Goal: Information Seeking & Learning: Find contact information

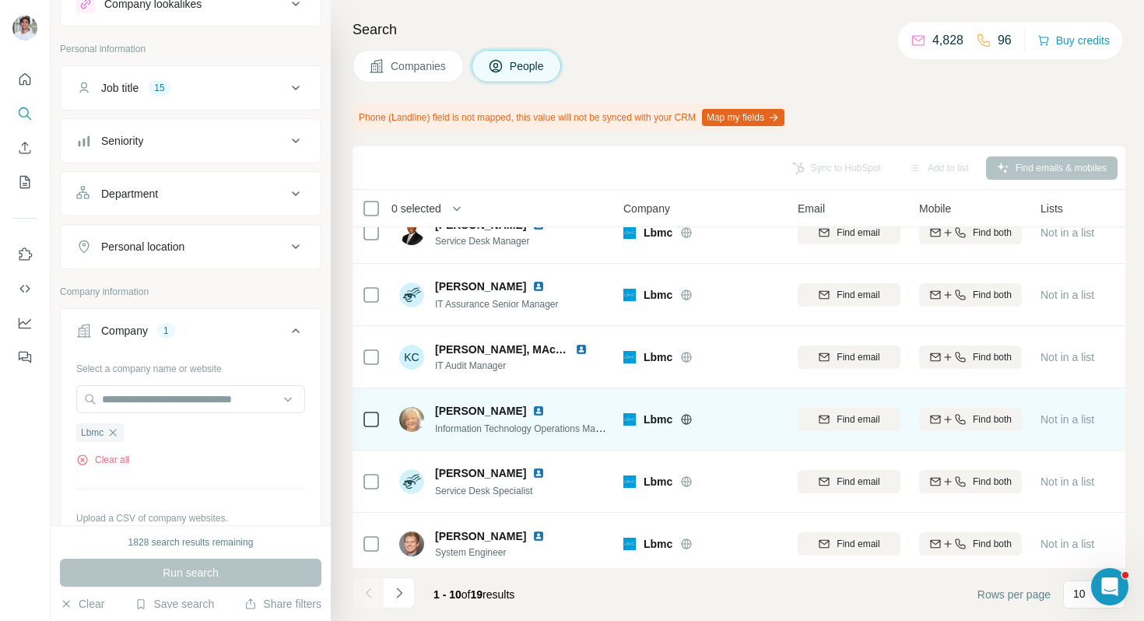
scroll to position [59, 0]
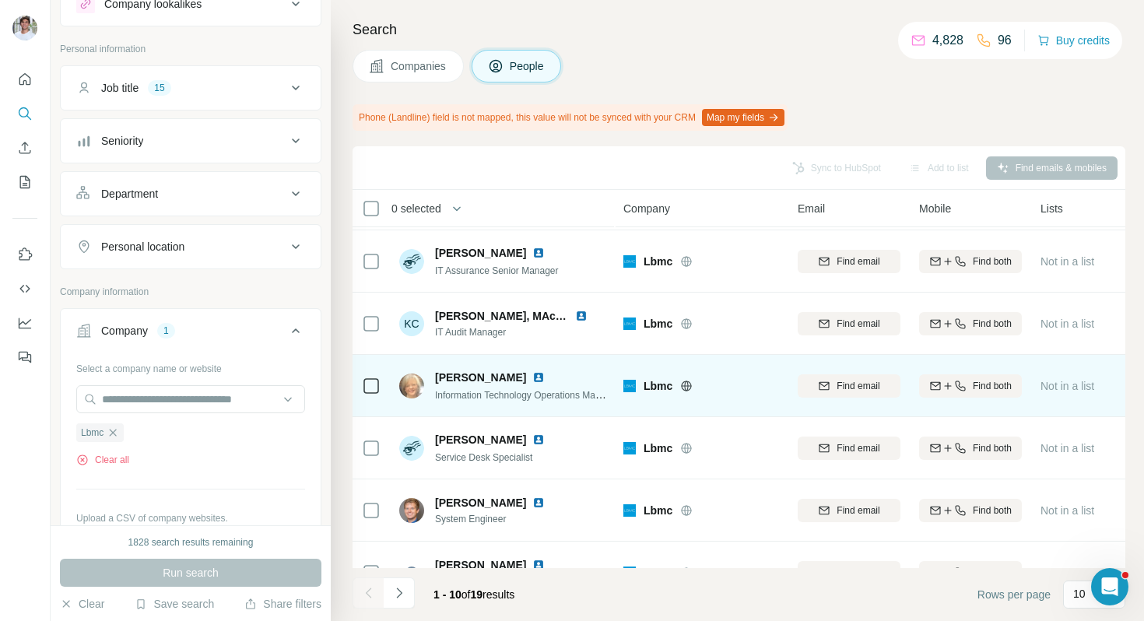
click at [532, 381] on img at bounding box center [538, 377] width 12 height 12
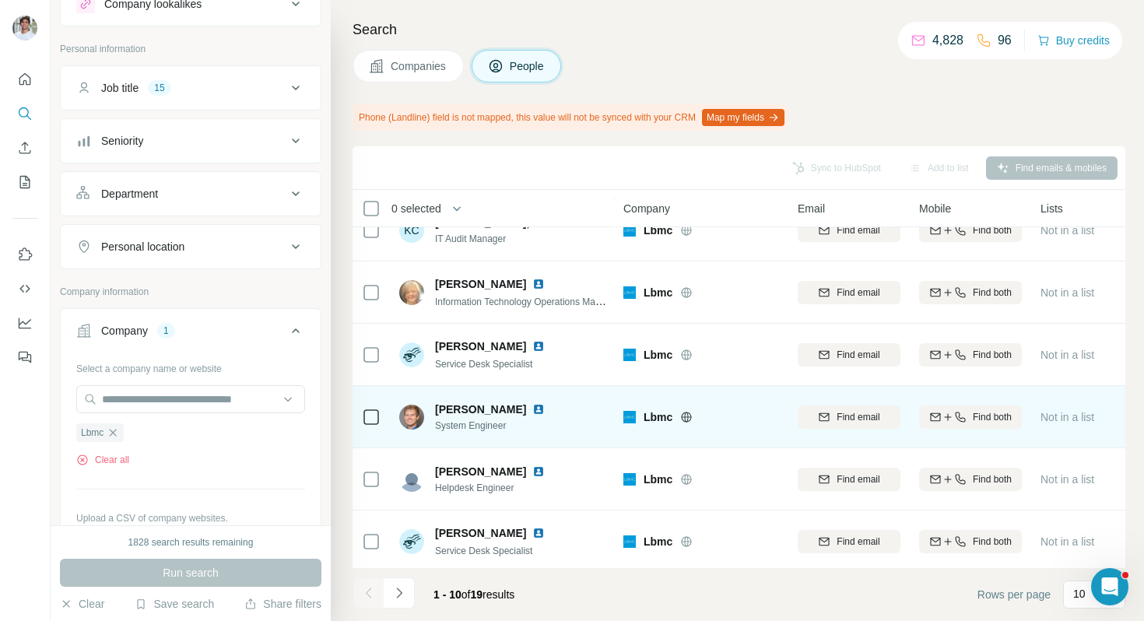
click at [532, 405] on img at bounding box center [538, 409] width 12 height 12
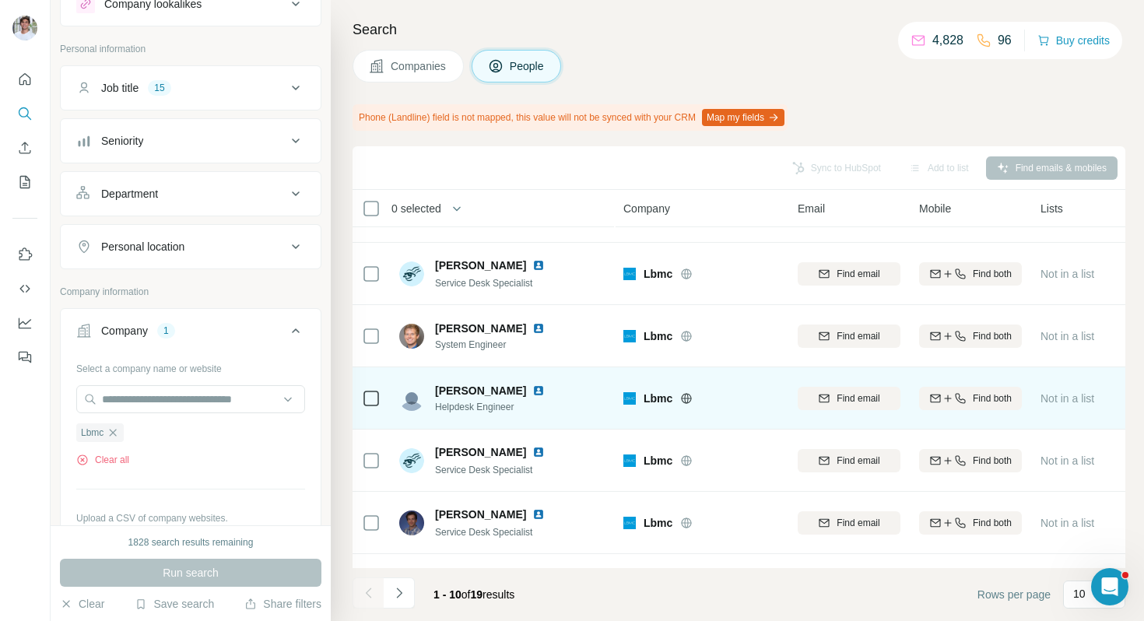
click at [532, 392] on img at bounding box center [538, 390] width 12 height 12
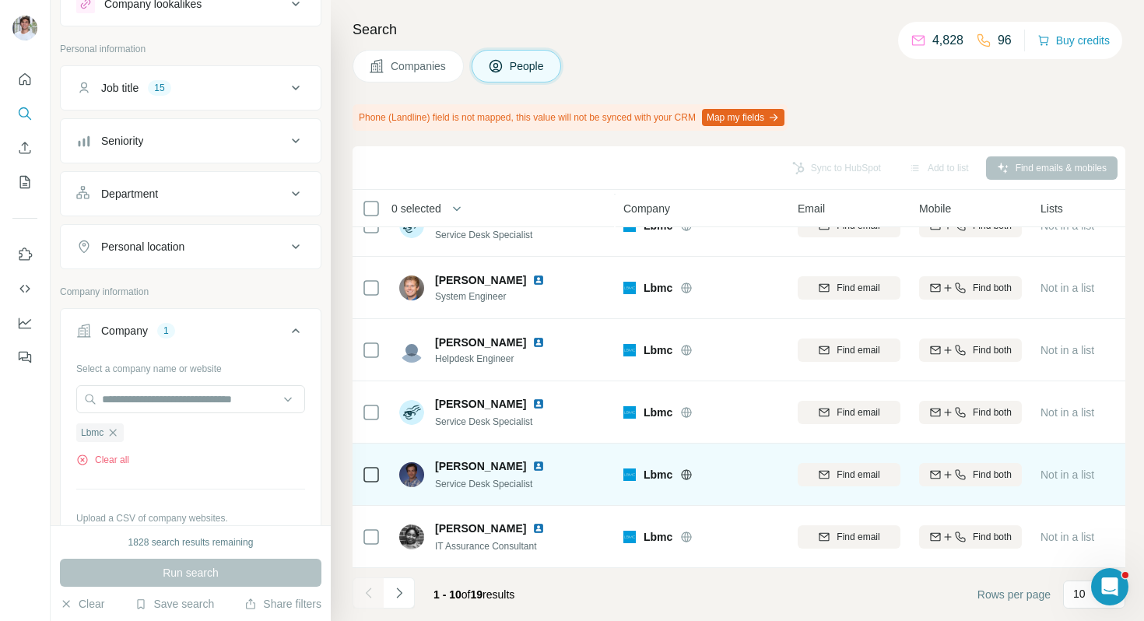
click at [539, 463] on img at bounding box center [538, 466] width 12 height 12
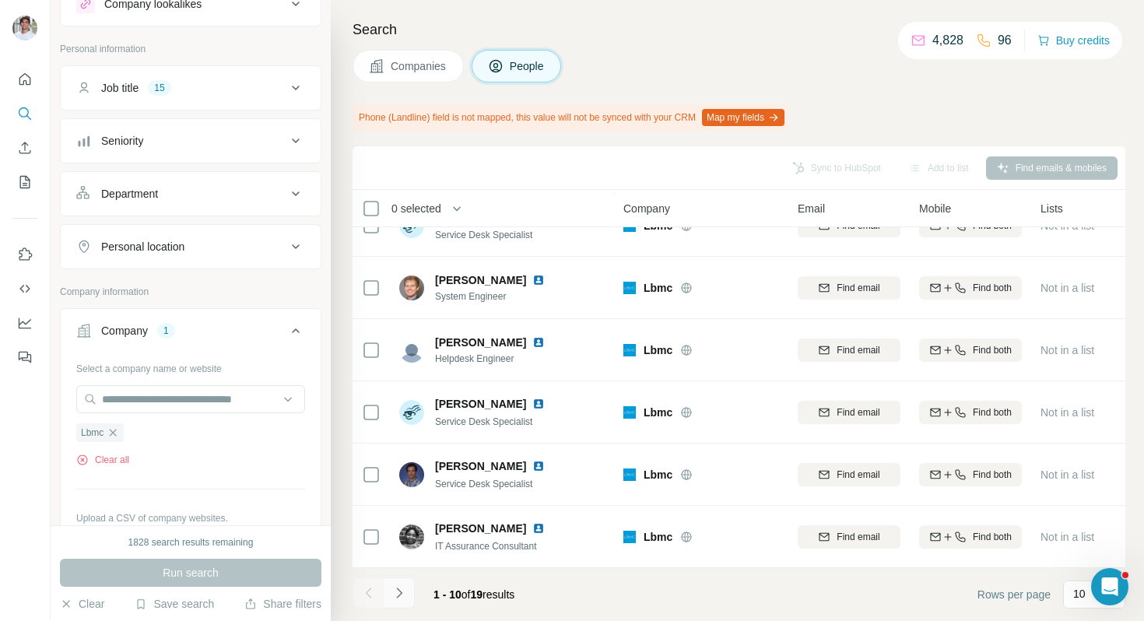
click at [395, 585] on icon "Navigate to next page" at bounding box center [399, 593] width 16 height 16
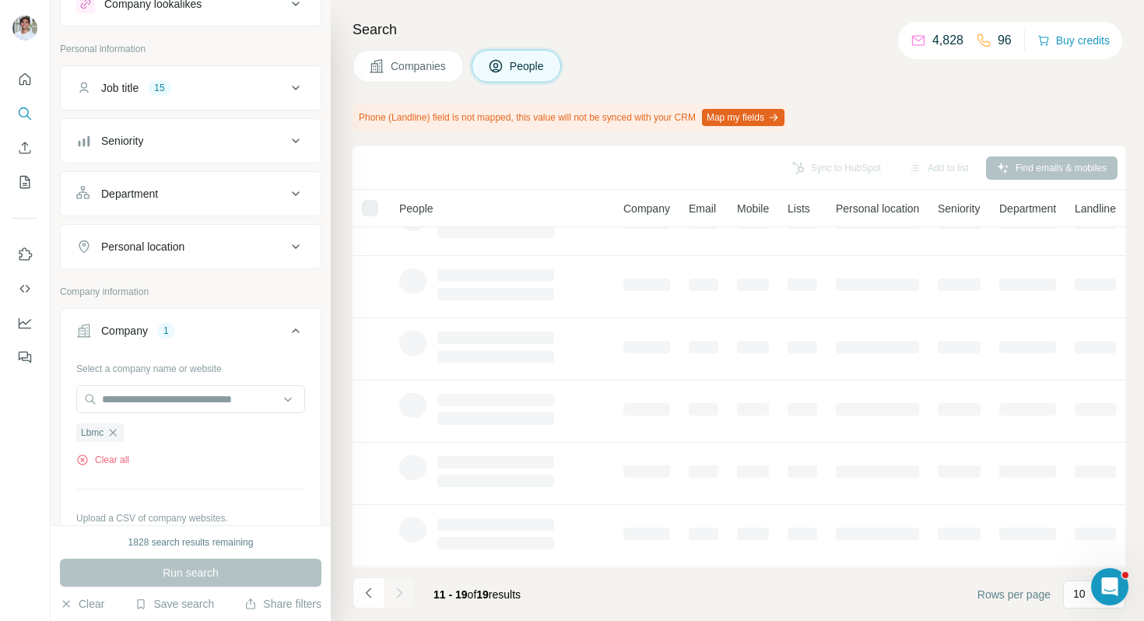
scroll to position [0, 0]
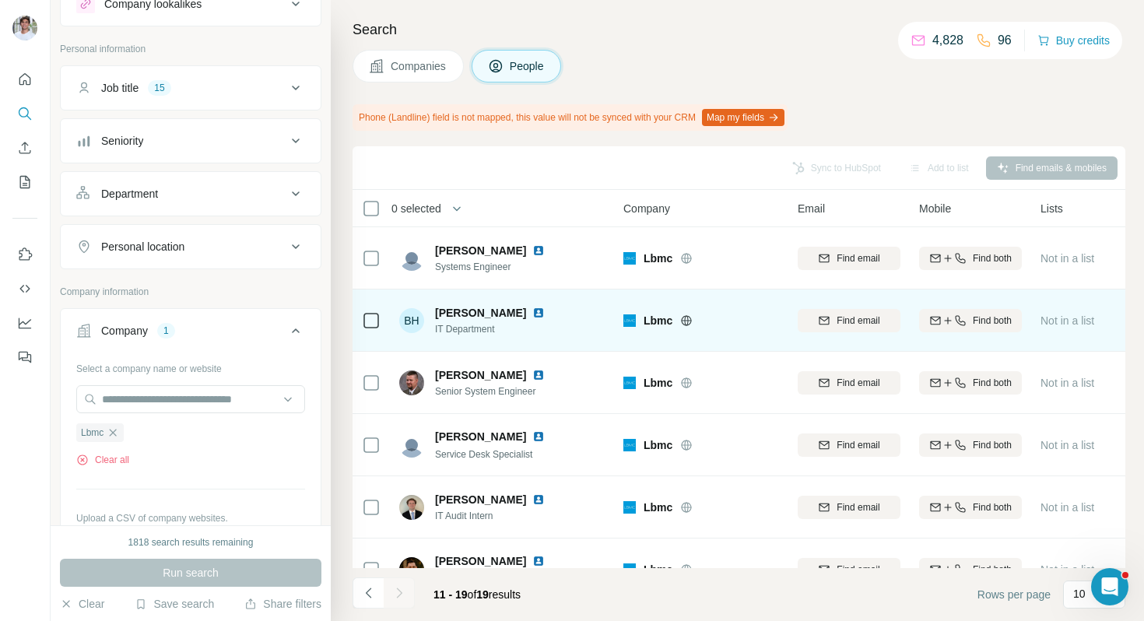
click at [532, 312] on img at bounding box center [538, 313] width 12 height 12
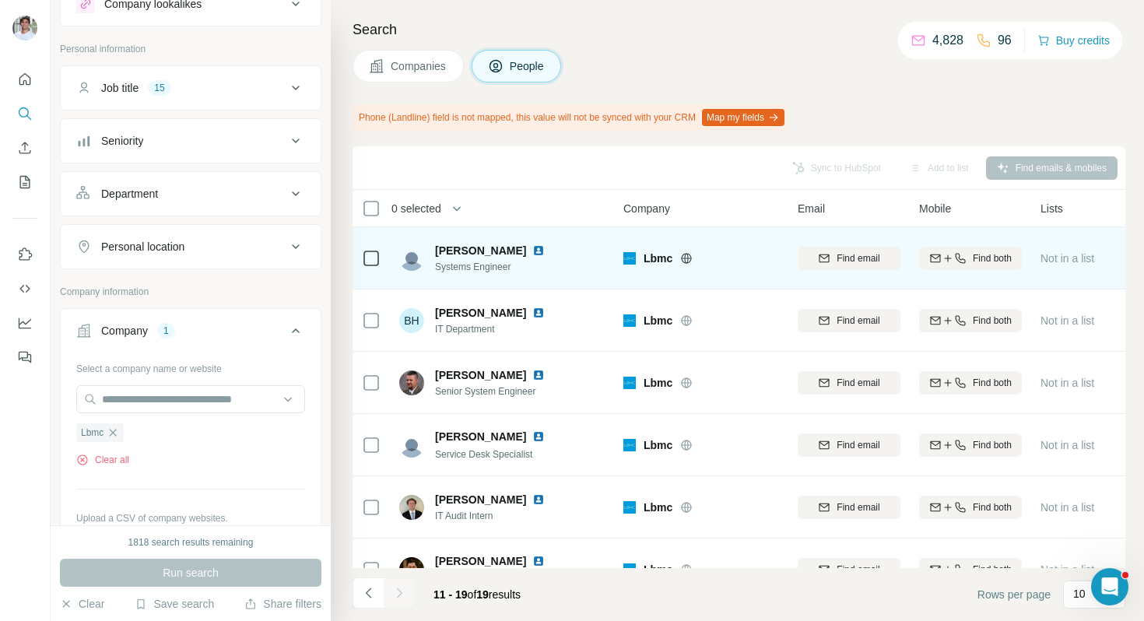
click at [509, 243] on div "[PERSON_NAME]" at bounding box center [499, 251] width 128 height 16
click at [532, 249] on img at bounding box center [538, 250] width 12 height 12
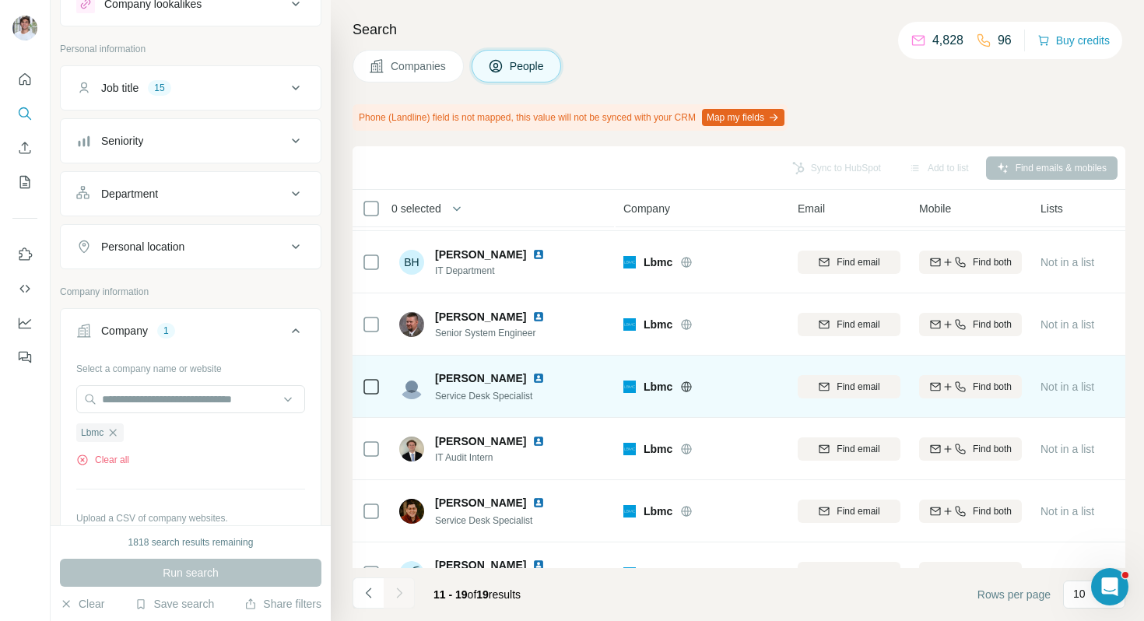
scroll to position [59, 0]
click at [507, 376] on div "[PERSON_NAME]" at bounding box center [499, 378] width 128 height 16
click at [532, 381] on img at bounding box center [538, 377] width 12 height 12
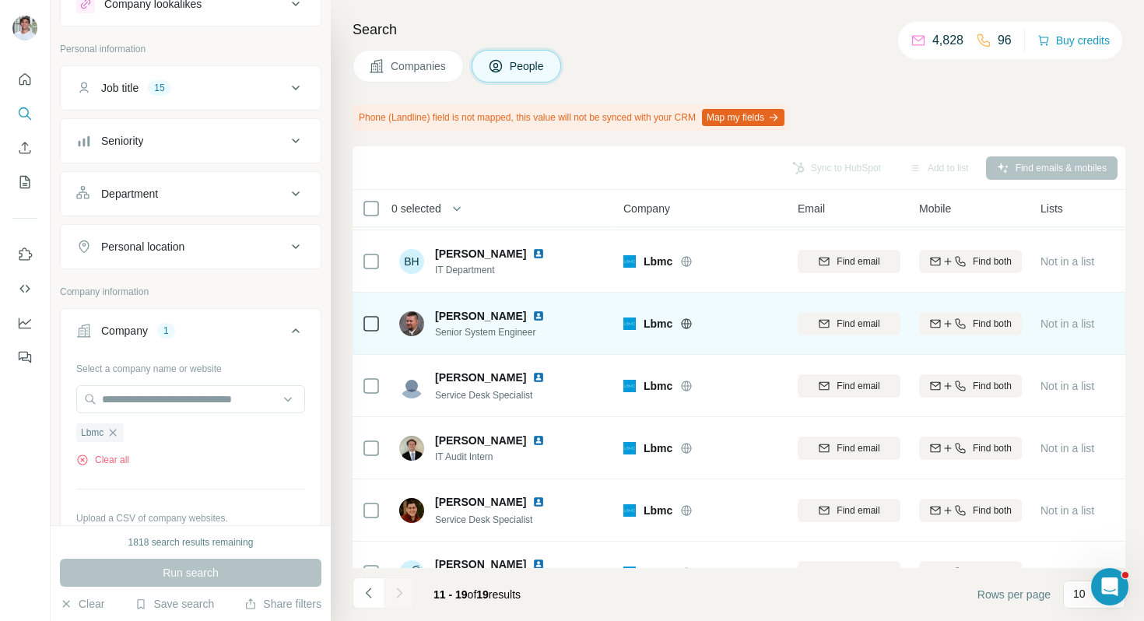
click at [532, 315] on img at bounding box center [538, 316] width 12 height 12
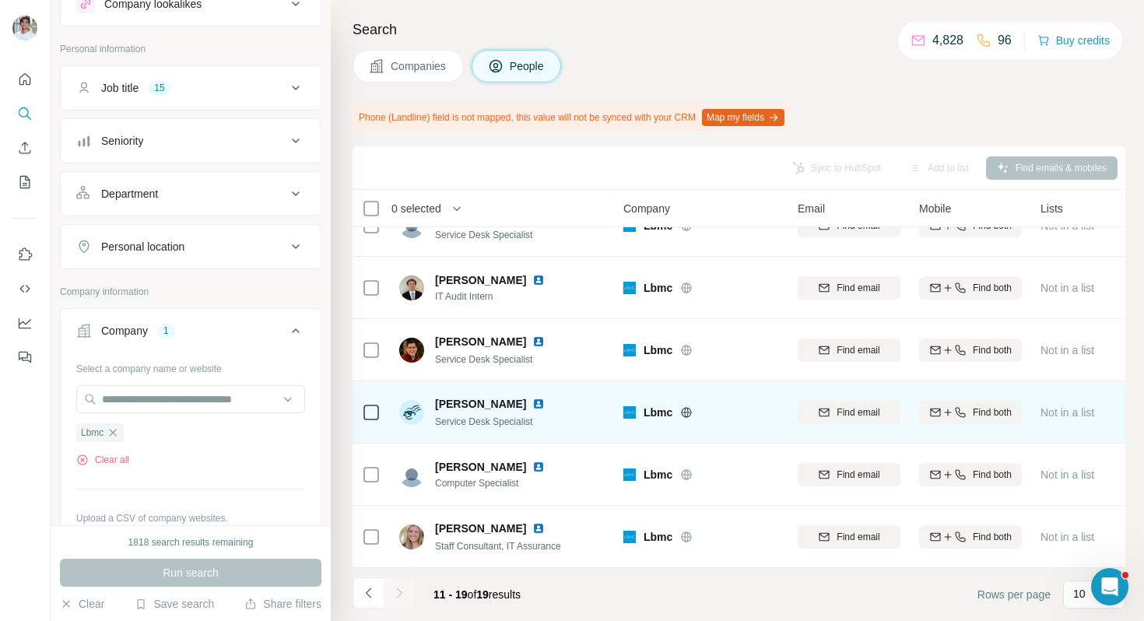
click at [532, 402] on img at bounding box center [538, 404] width 12 height 12
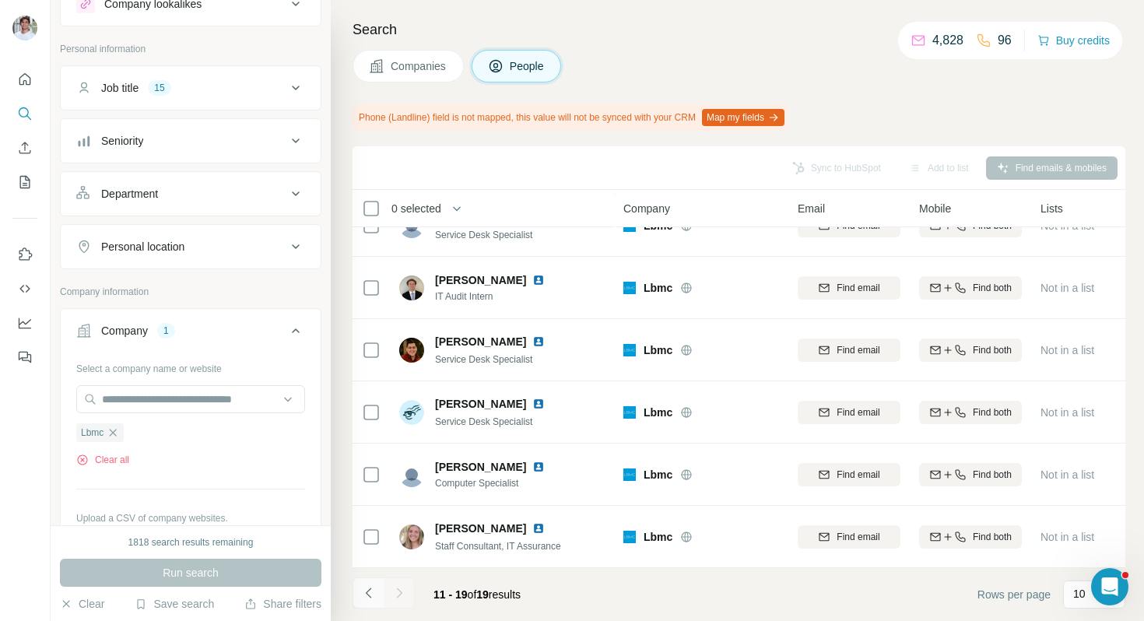
click at [367, 593] on icon "Navigate to previous page" at bounding box center [367, 593] width 5 height 10
click at [116, 433] on icon "button" at bounding box center [113, 432] width 7 height 7
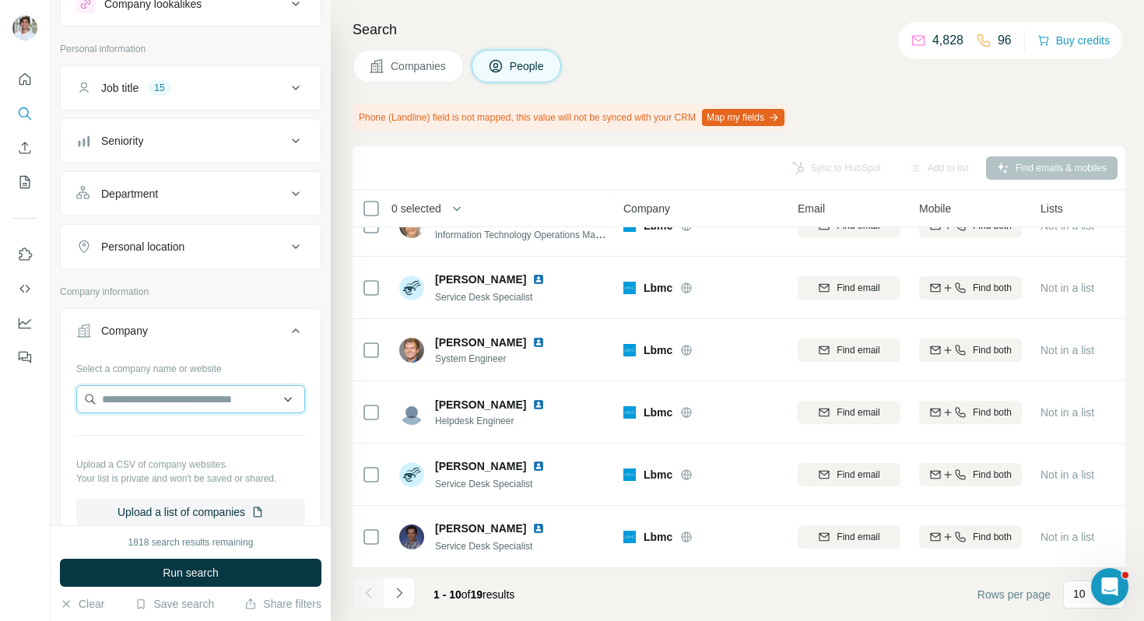
click at [152, 405] on input "text" at bounding box center [190, 399] width 229 height 28
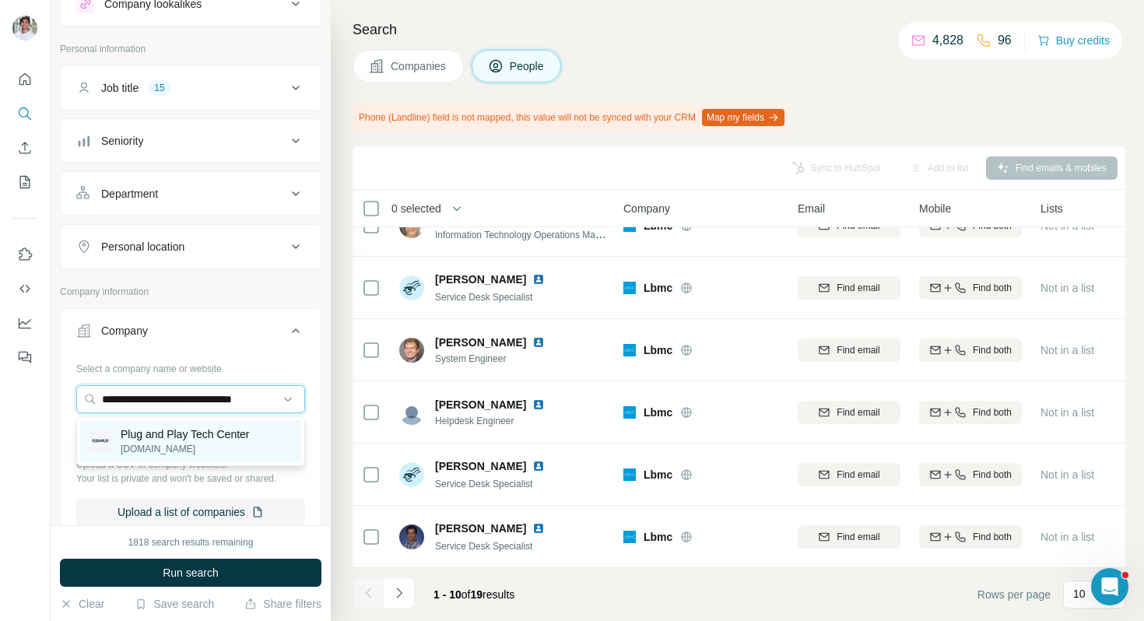
type input "**********"
click at [162, 427] on p "Plug and Play Tech Center" at bounding box center [185, 434] width 129 height 16
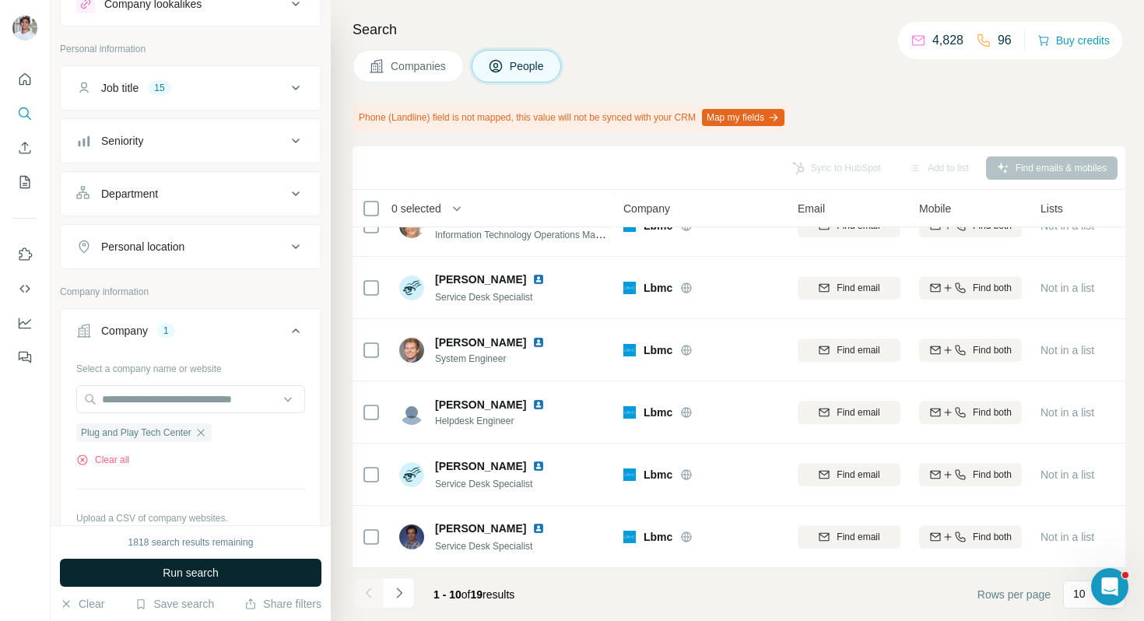
click at [172, 574] on span "Run search" at bounding box center [191, 573] width 56 height 16
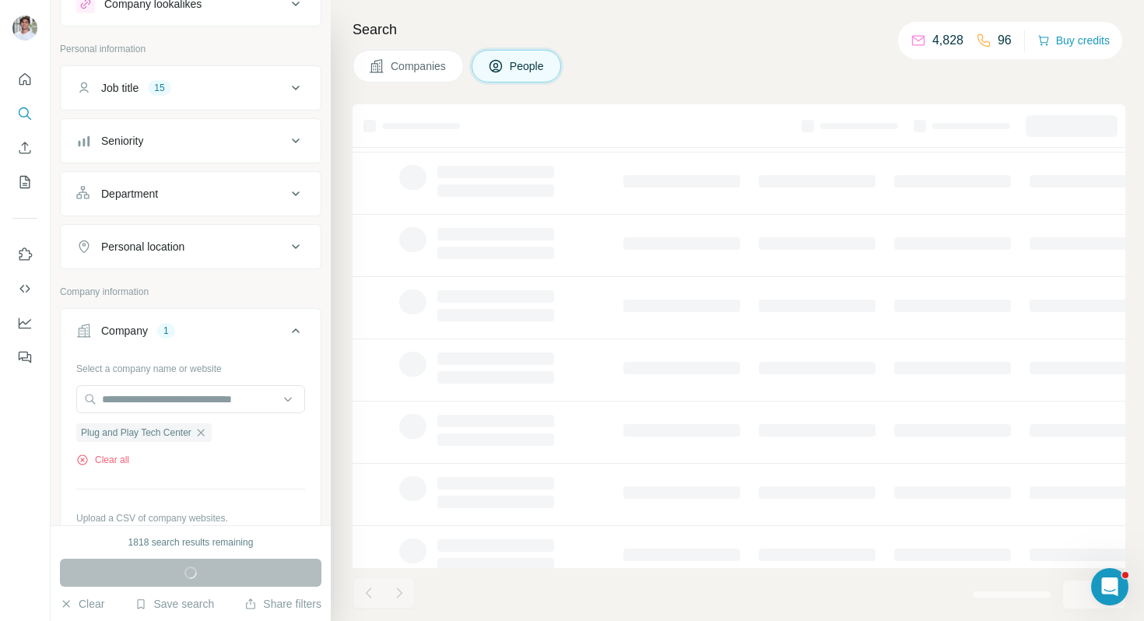
click at [637, 77] on div "Companies People" at bounding box center [739, 66] width 773 height 33
click at [413, 74] on button "Companies" at bounding box center [408, 66] width 111 height 33
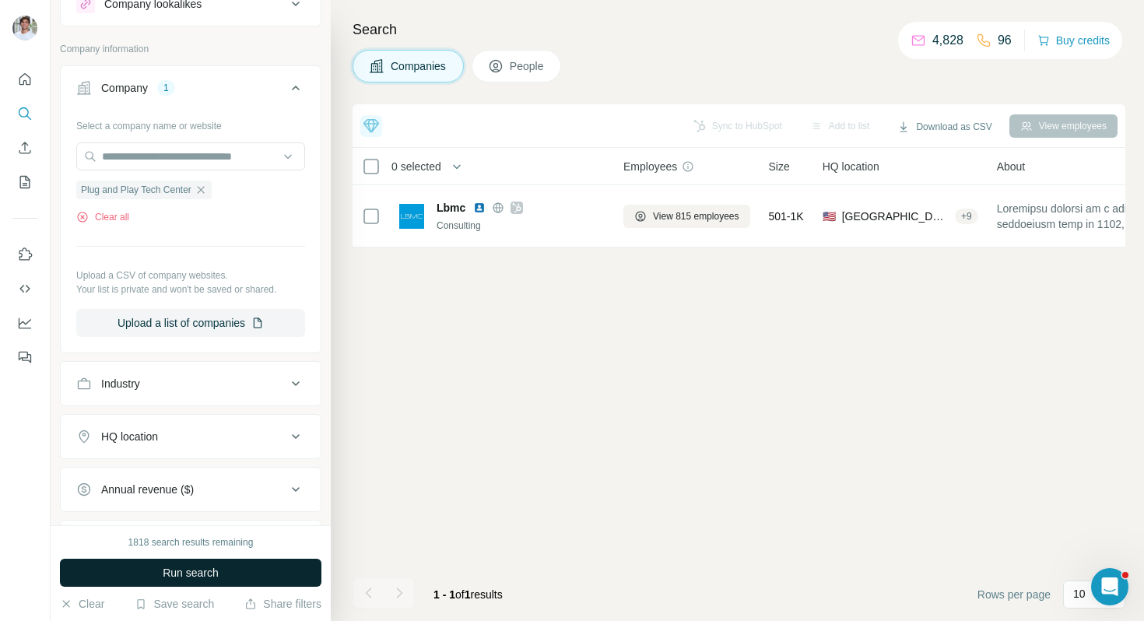
click at [195, 566] on span "Run search" at bounding box center [191, 573] width 56 height 16
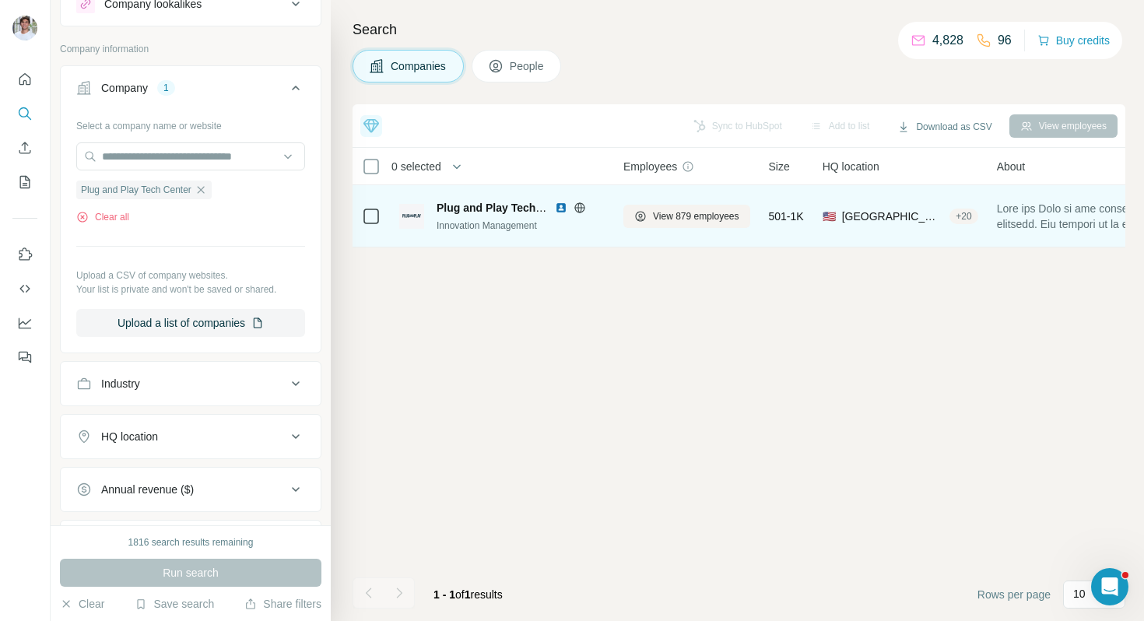
click at [562, 205] on img at bounding box center [561, 208] width 12 height 12
click at [659, 218] on span "View 879 employees" at bounding box center [696, 216] width 86 height 14
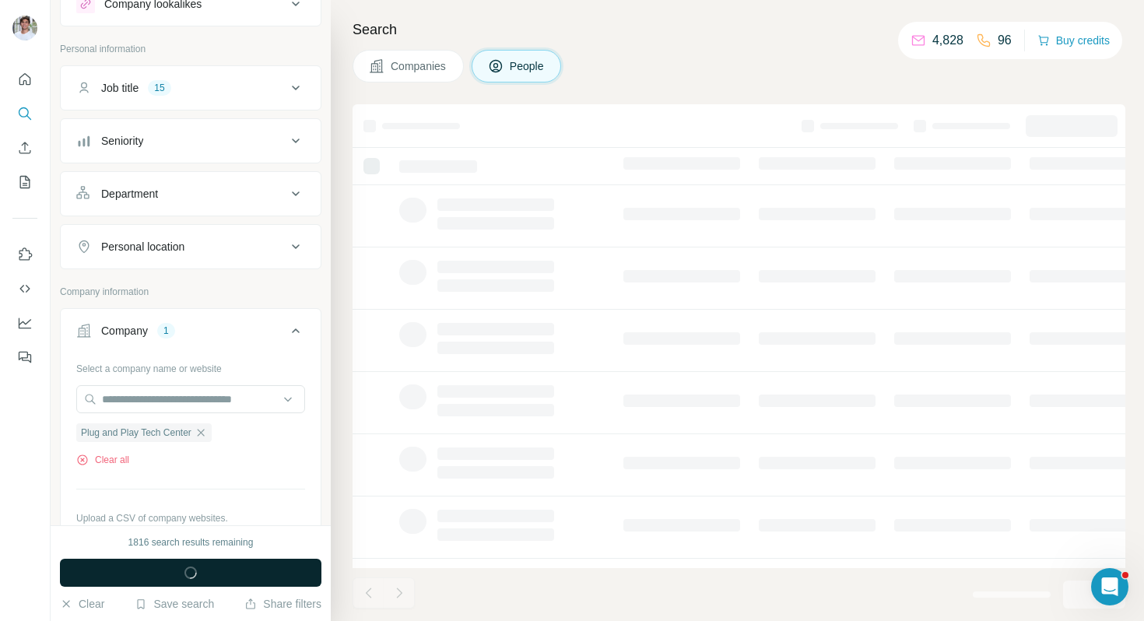
click at [216, 567] on span "button" at bounding box center [191, 573] width 56 height 16
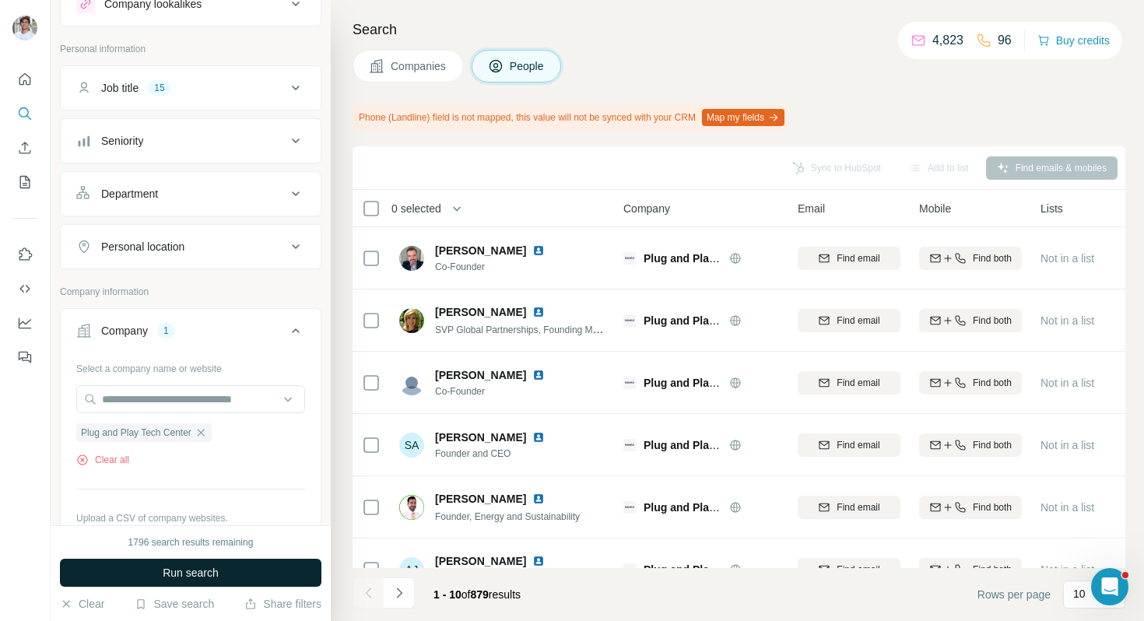
click at [254, 573] on button "Run search" at bounding box center [190, 573] width 261 height 28
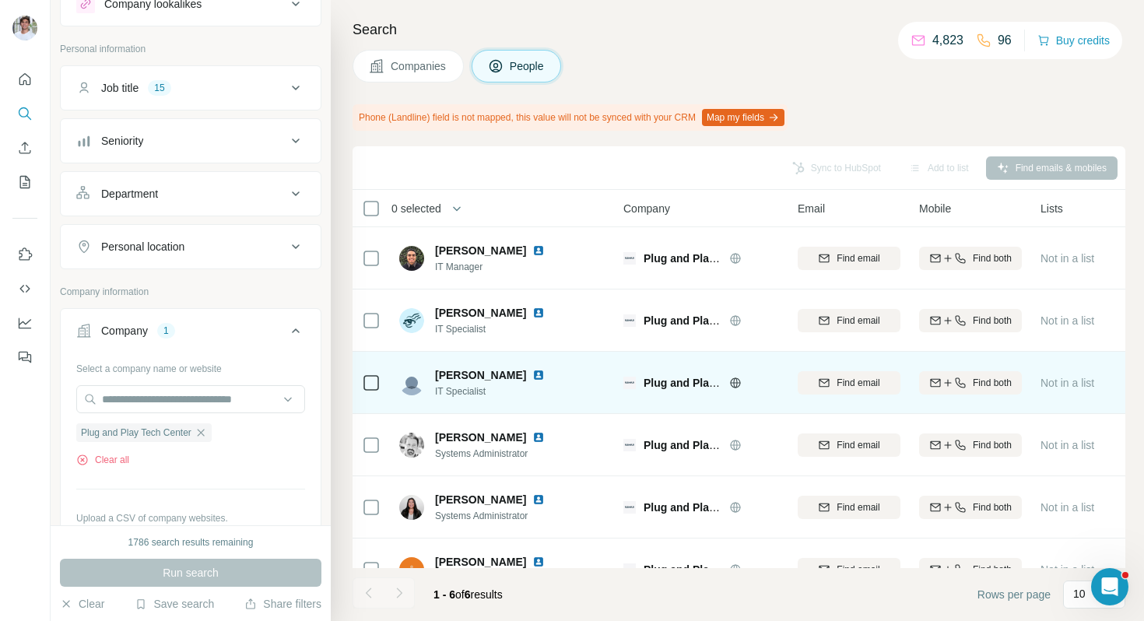
scroll to position [33, 0]
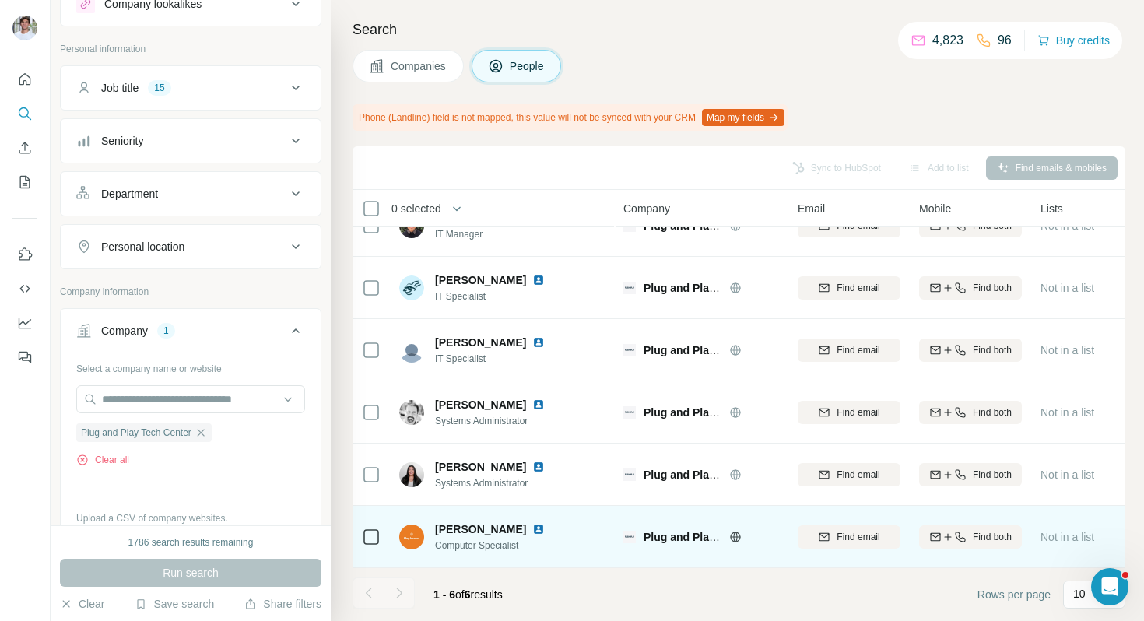
click at [532, 530] on img at bounding box center [538, 529] width 12 height 12
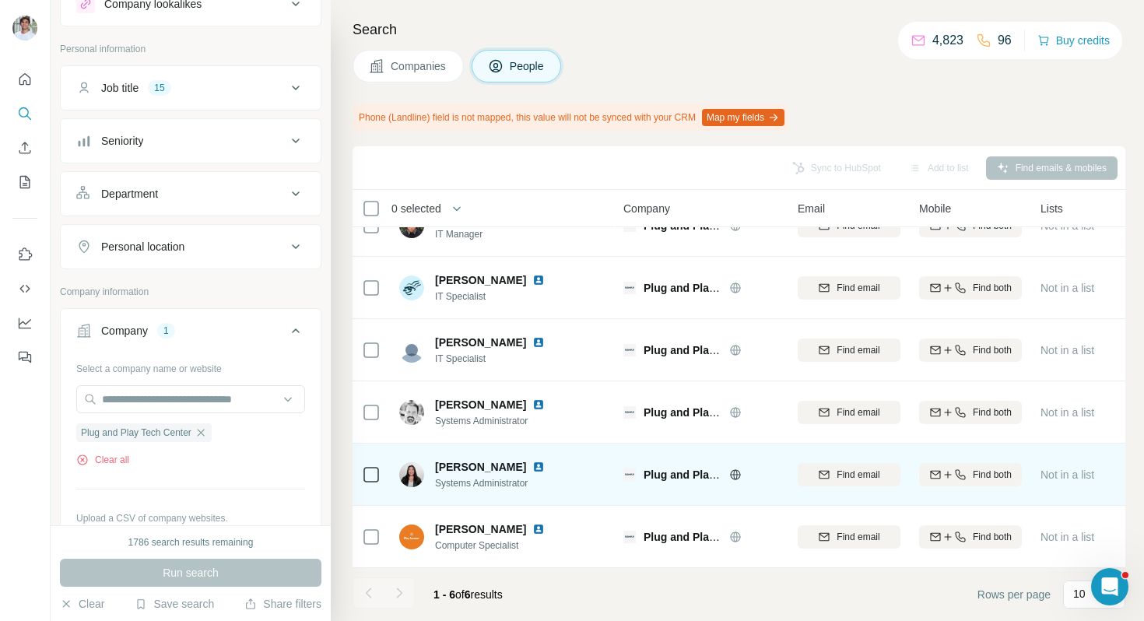
click at [532, 467] on img at bounding box center [538, 467] width 12 height 12
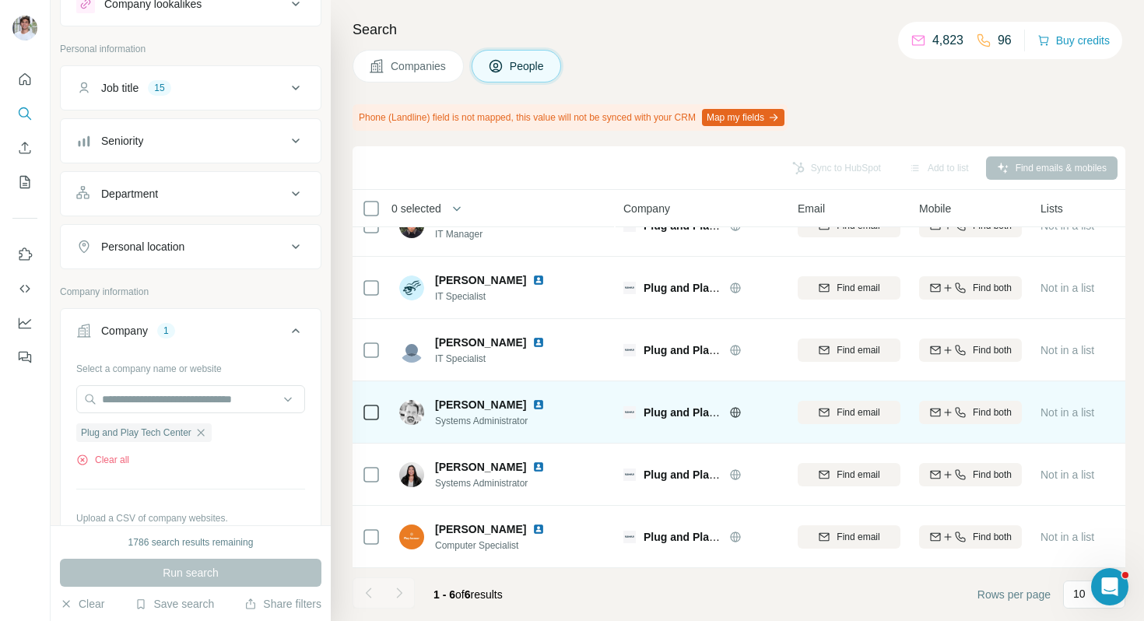
click at [532, 404] on img at bounding box center [538, 404] width 12 height 12
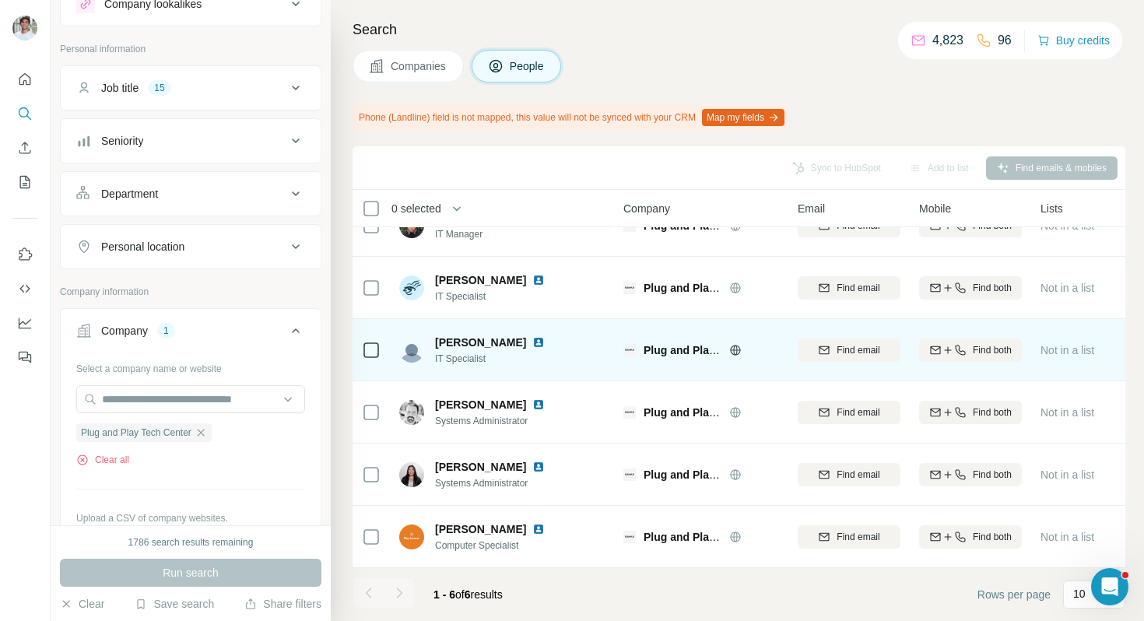
click at [532, 341] on img at bounding box center [538, 342] width 12 height 12
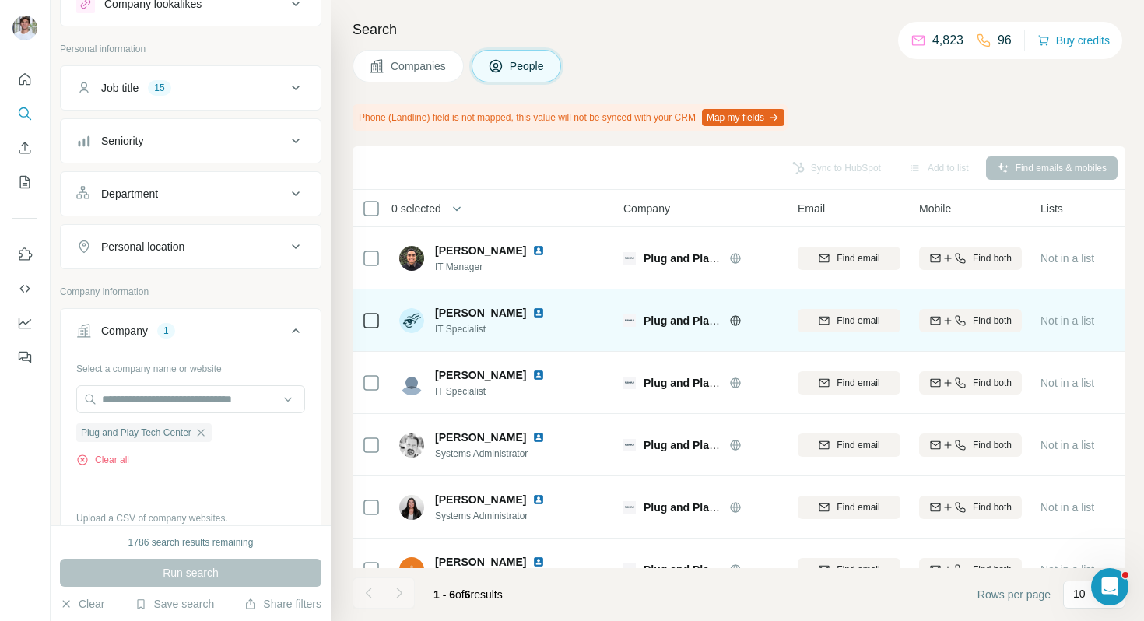
click at [545, 313] on img at bounding box center [538, 313] width 12 height 12
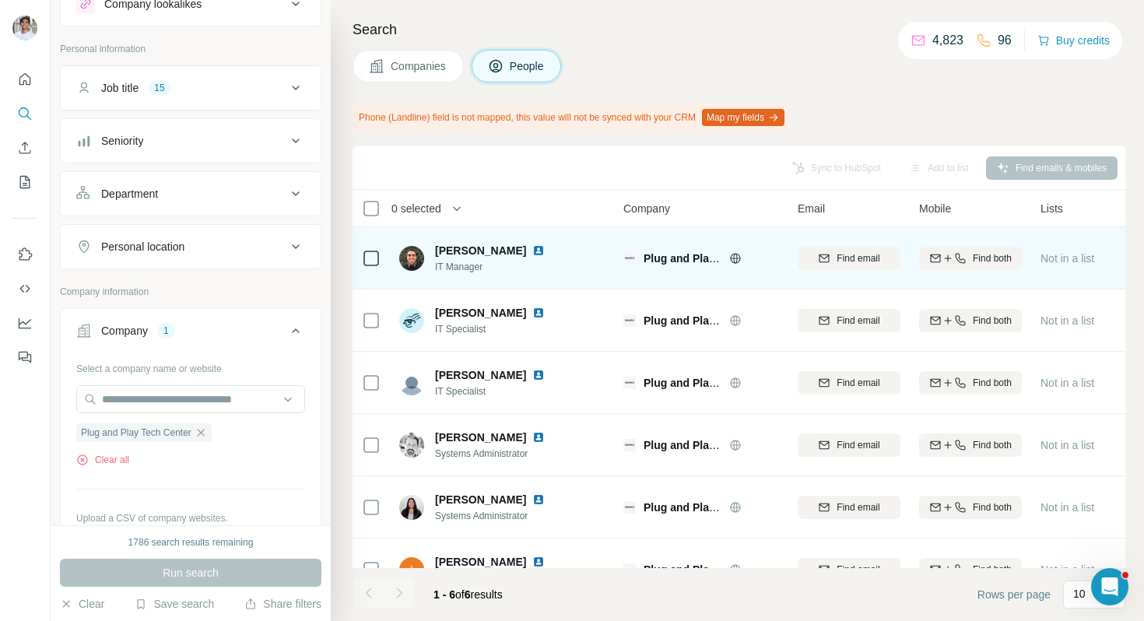
click at [532, 247] on img at bounding box center [538, 250] width 12 height 12
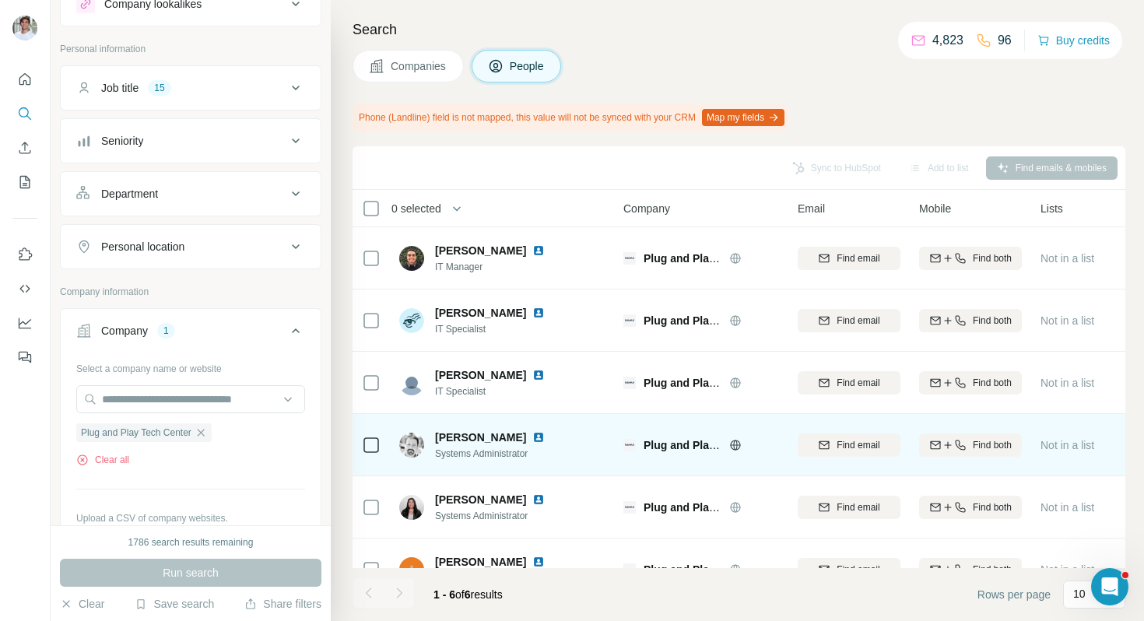
scroll to position [33, 0]
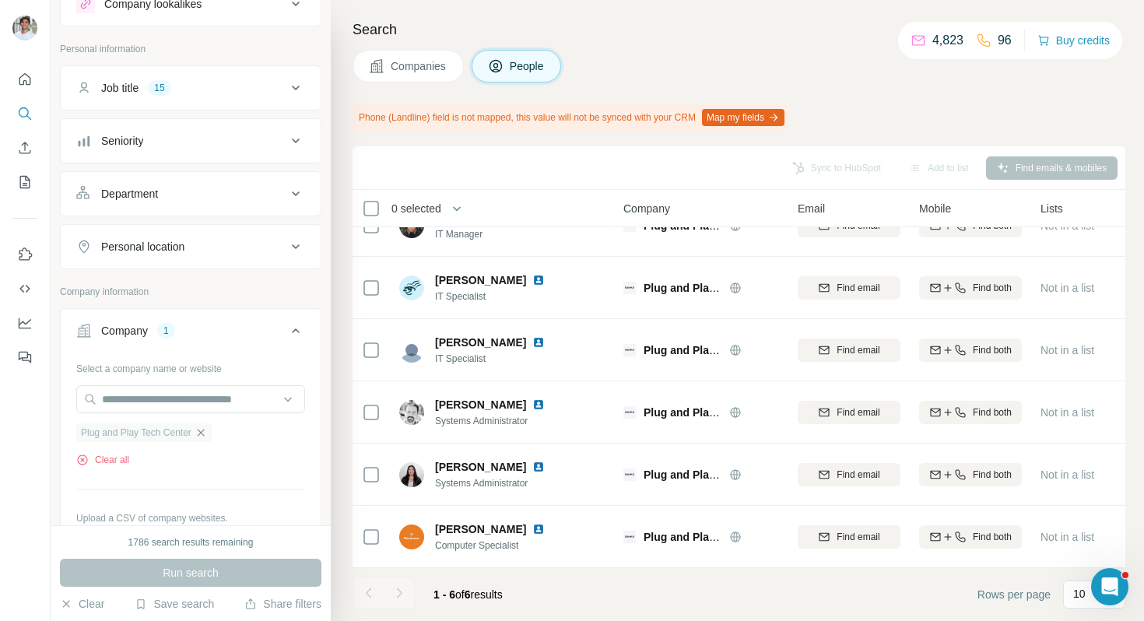
click at [204, 431] on icon "button" at bounding box center [200, 432] width 7 height 7
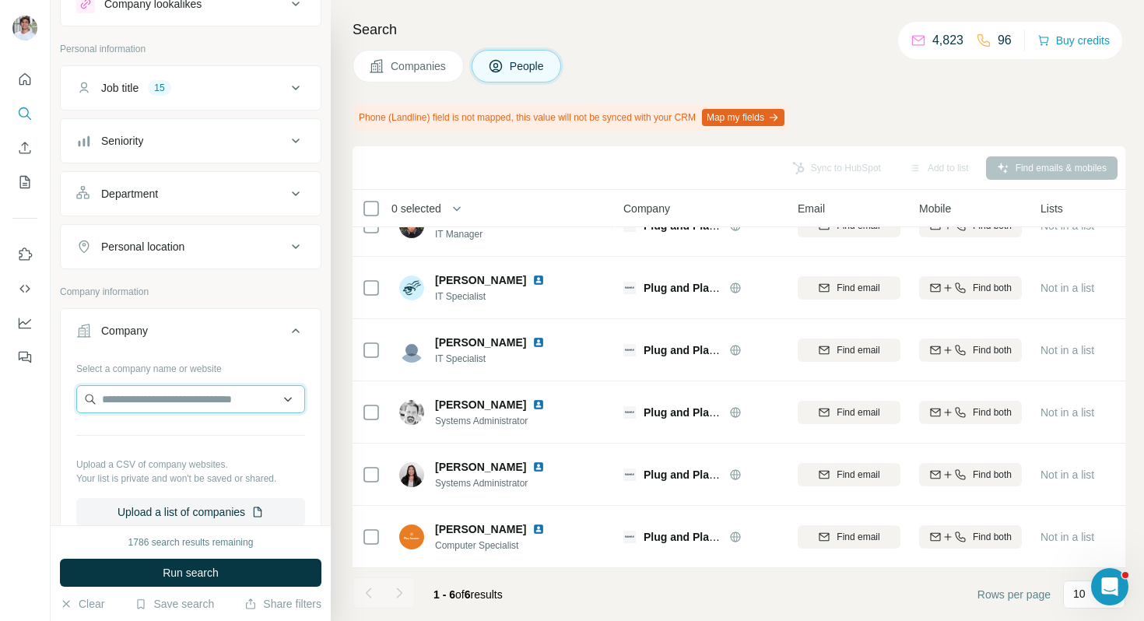
click at [205, 409] on input "text" at bounding box center [190, 399] width 229 height 28
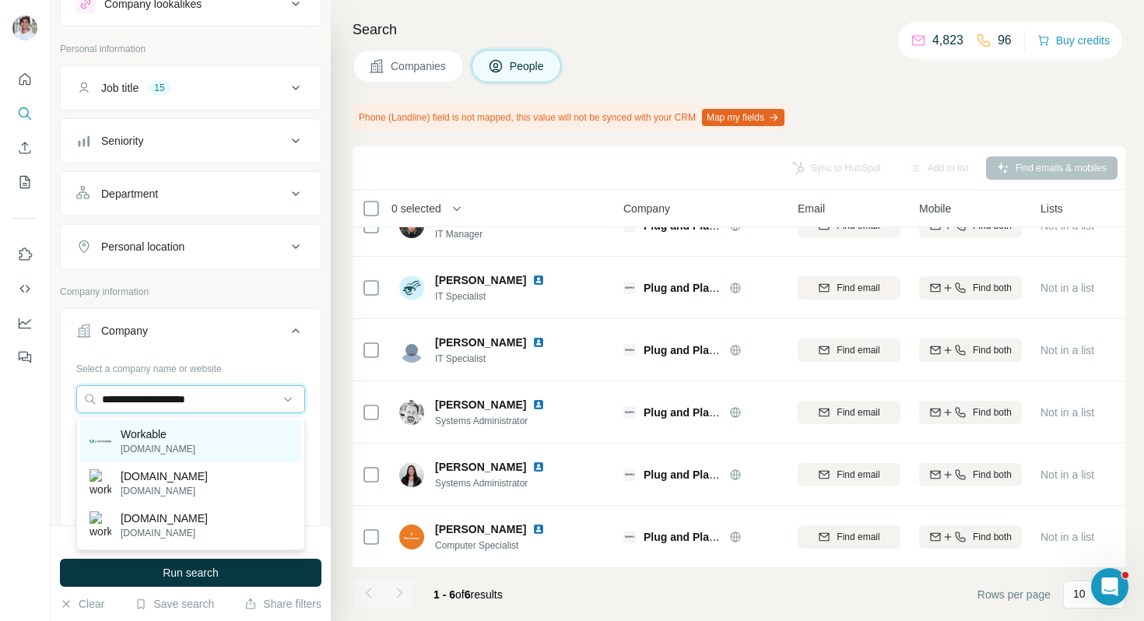
type input "**********"
click at [203, 426] on div "Workable [DOMAIN_NAME]" at bounding box center [190, 441] width 221 height 42
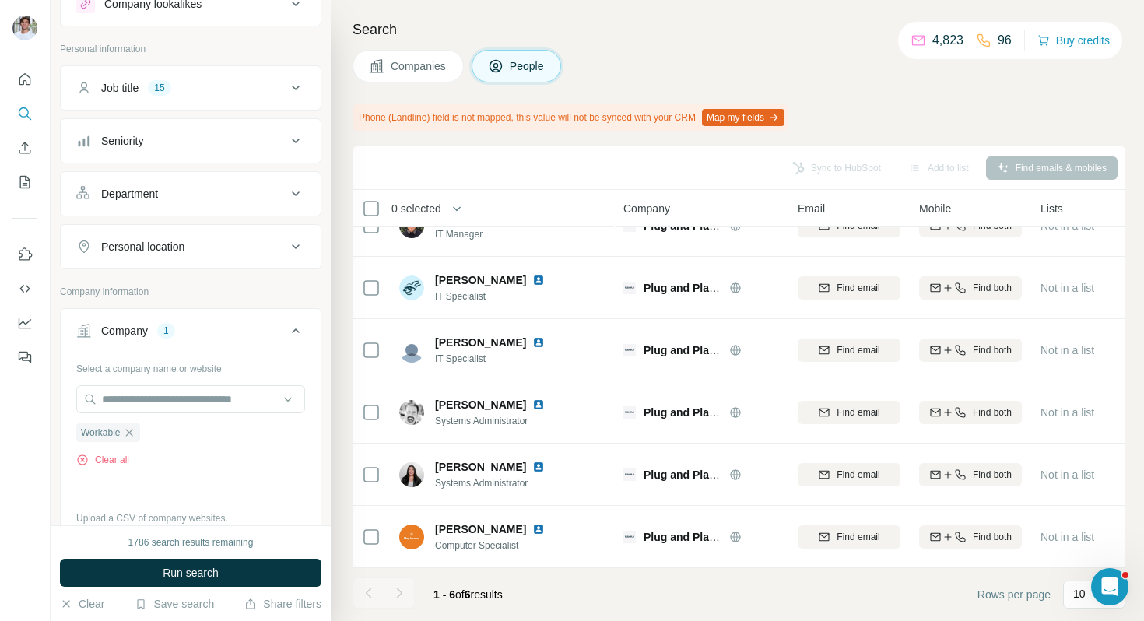
click at [200, 557] on div "1786 search results remaining Run search Clear Save search Share filters" at bounding box center [191, 573] width 280 height 96
click at [200, 568] on span "Run search" at bounding box center [191, 573] width 56 height 16
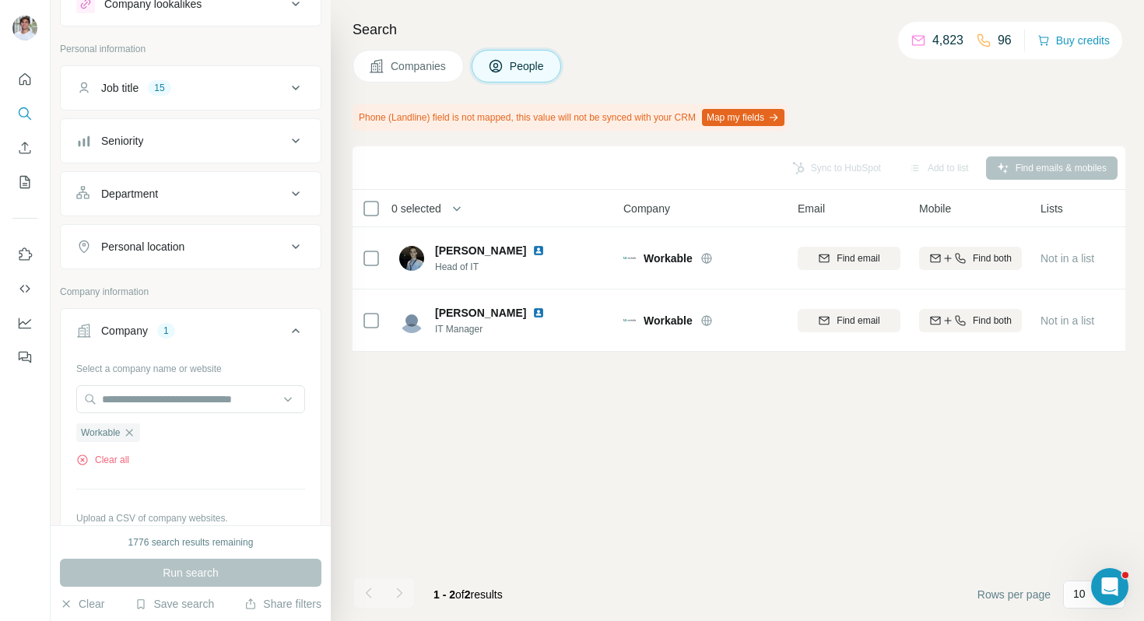
click at [419, 68] on span "Companies" at bounding box center [419, 66] width 57 height 16
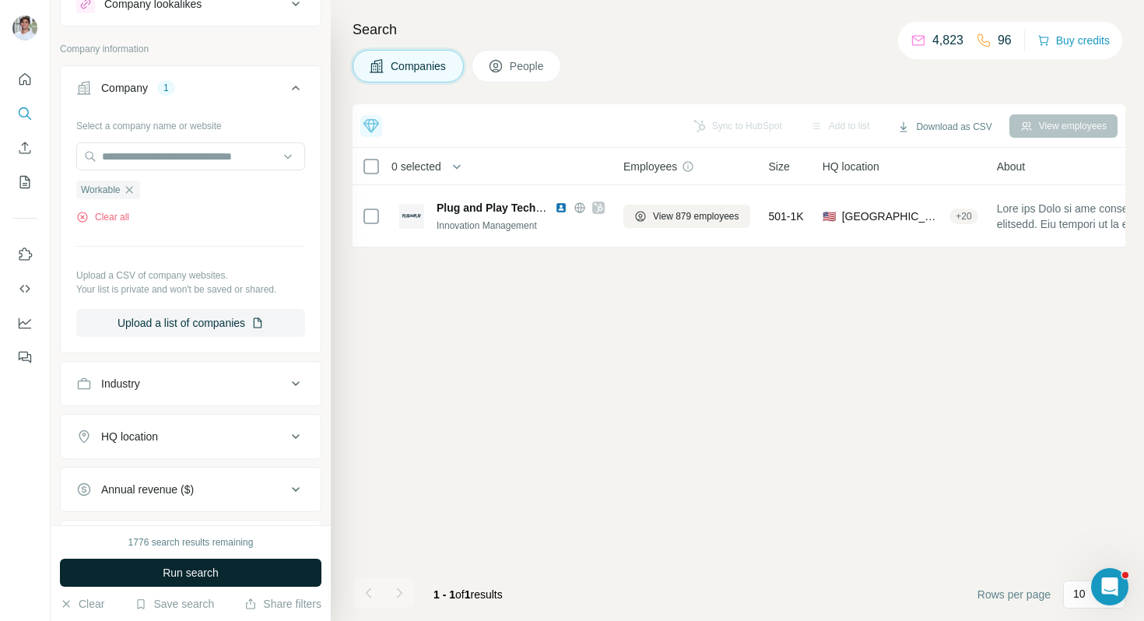
click at [224, 575] on button "Run search" at bounding box center [190, 573] width 261 height 28
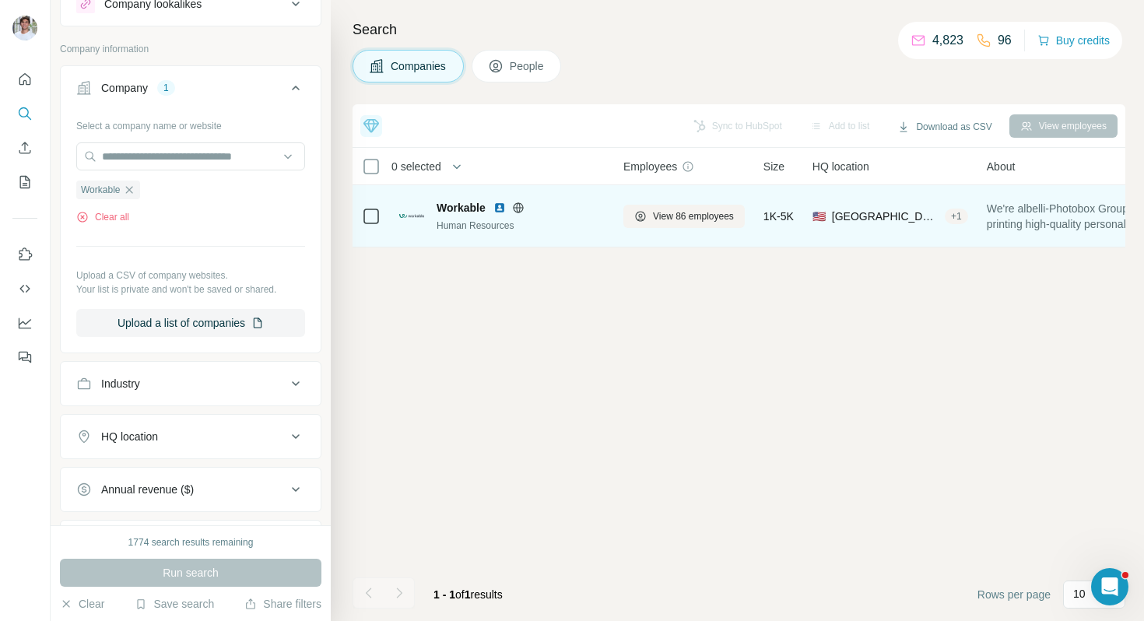
click at [500, 208] on img at bounding box center [499, 208] width 12 height 12
